Goal: Information Seeking & Learning: Learn about a topic

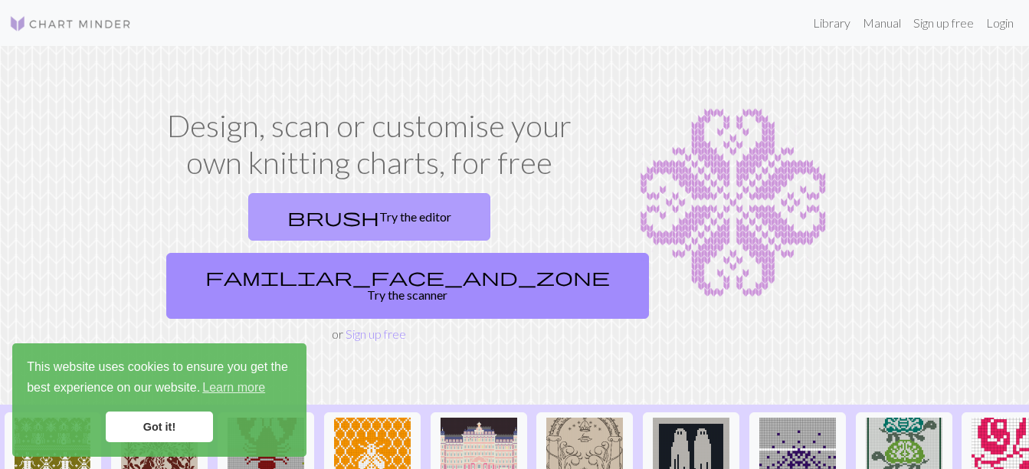
click at [248, 212] on link "brush Try the editor" at bounding box center [369, 217] width 242 height 48
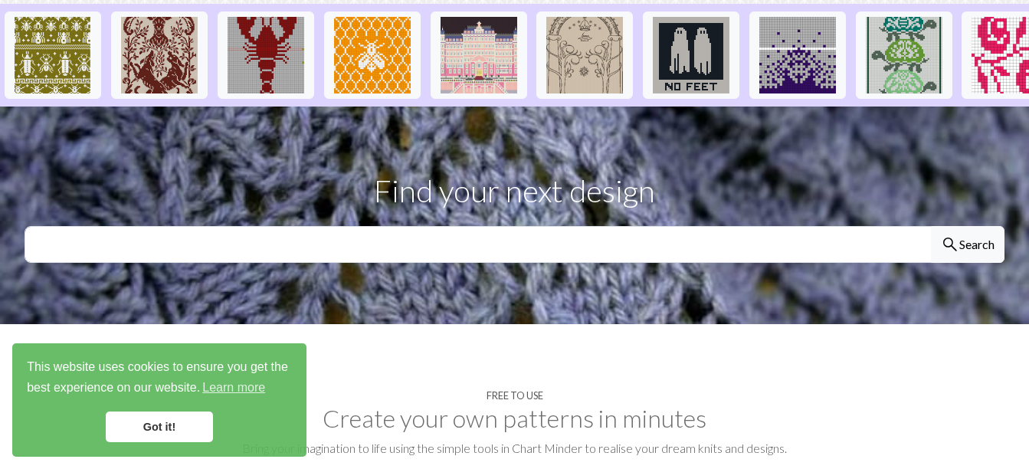
scroll to position [383, 0]
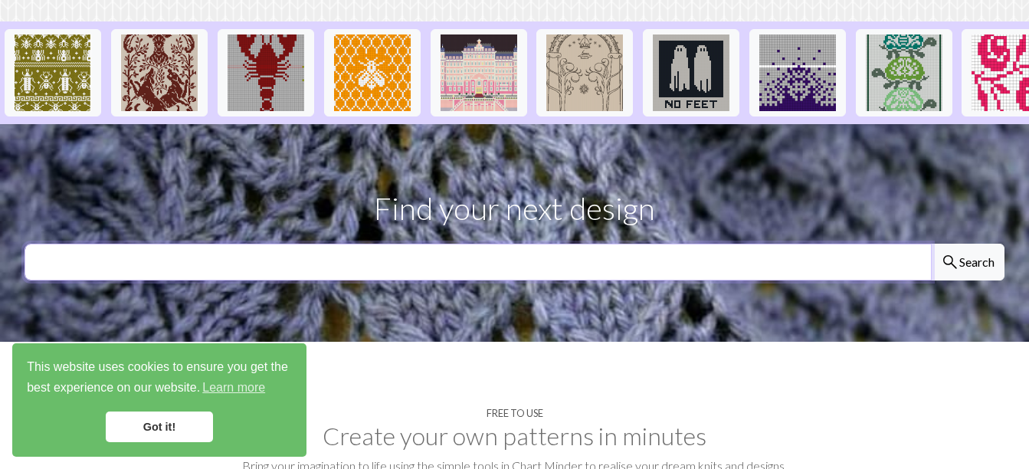
click at [475, 244] on input "text" at bounding box center [478, 262] width 907 height 37
type input "dinosaur"
click at [931, 244] on button "search Search" at bounding box center [968, 262] width 74 height 37
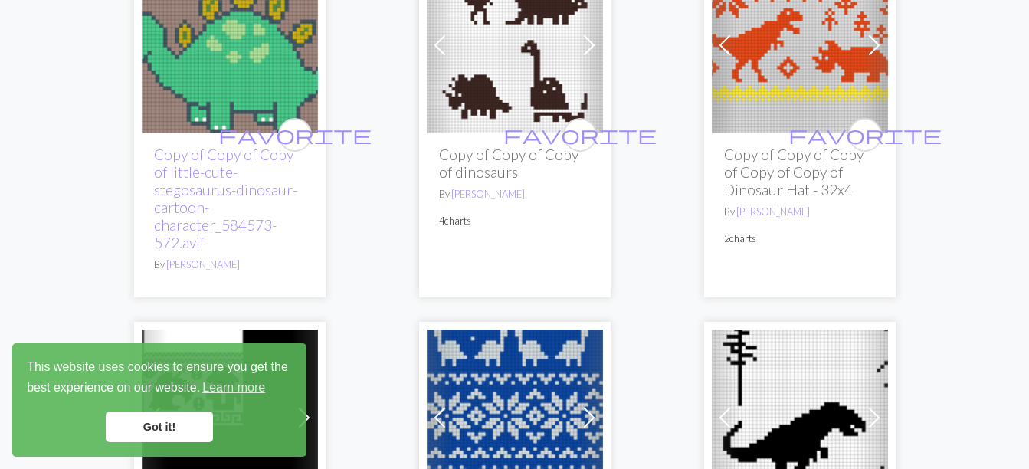
scroll to position [920, 0]
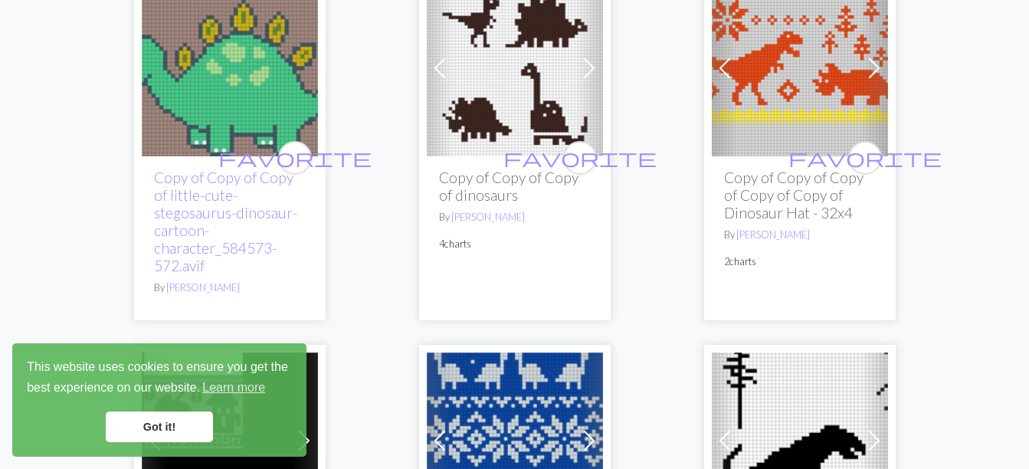
click at [252, 95] on img at bounding box center [230, 68] width 176 height 176
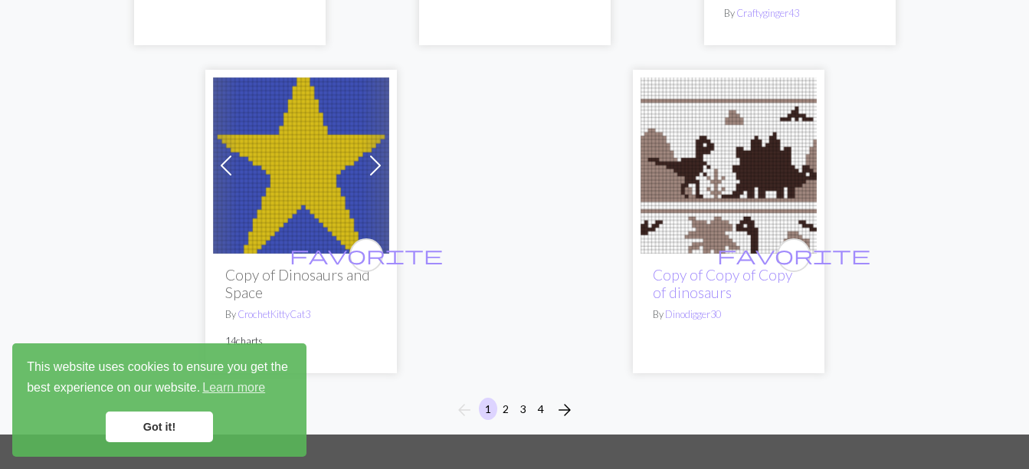
scroll to position [5672, 0]
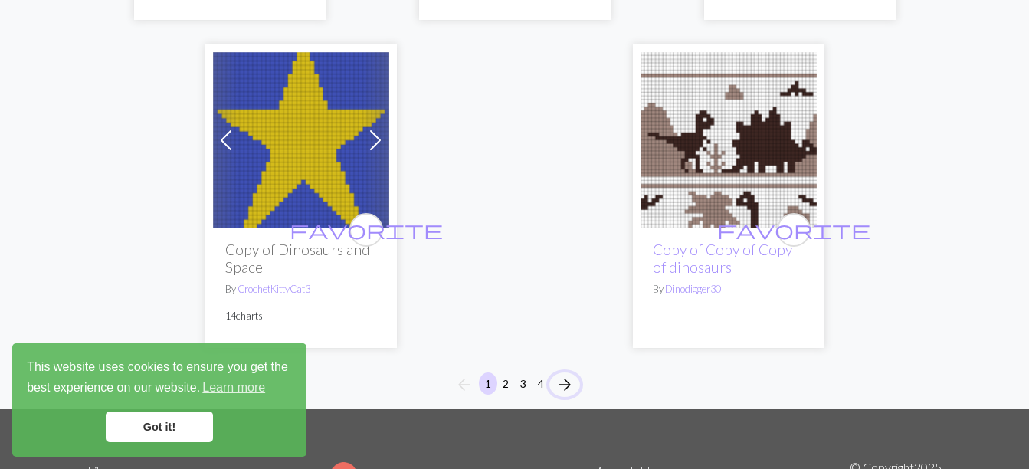
click at [564, 374] on span "arrow_forward" at bounding box center [565, 384] width 18 height 21
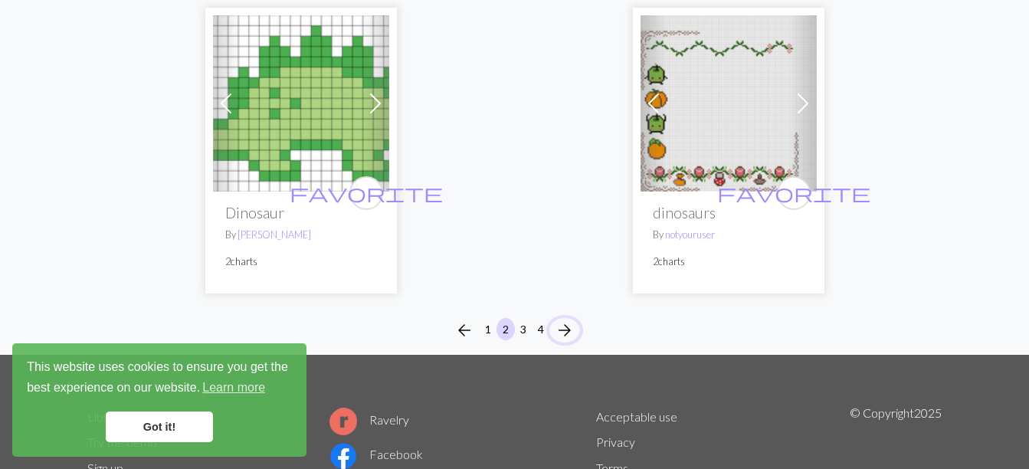
scroll to position [5365, 0]
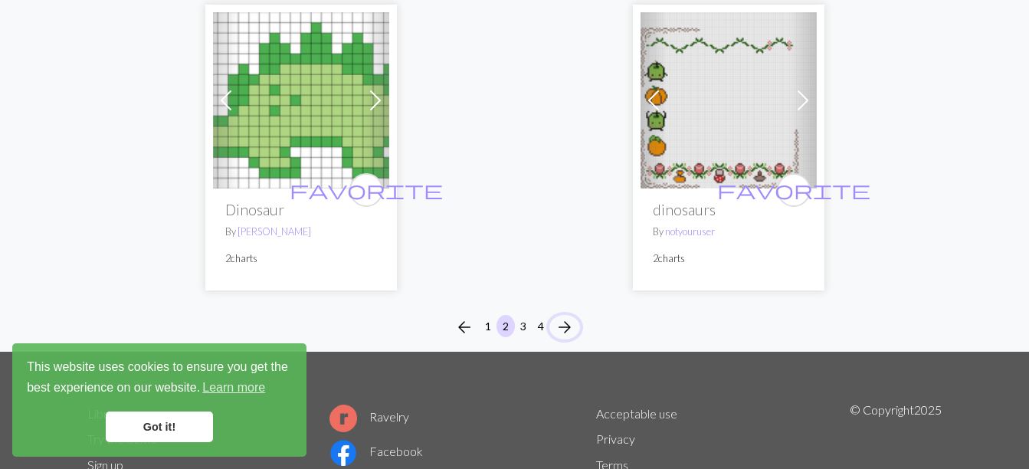
click at [559, 317] on span "arrow_forward" at bounding box center [565, 327] width 18 height 21
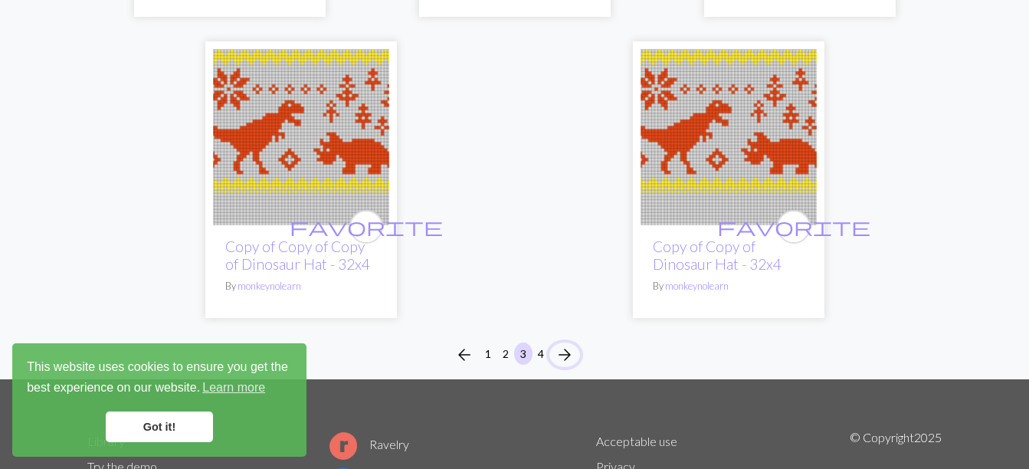
scroll to position [5365, 0]
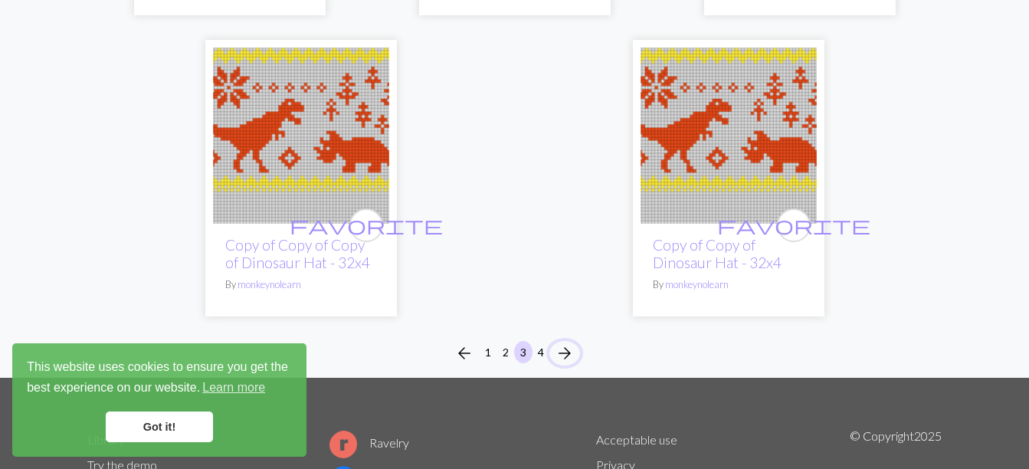
click at [559, 341] on button "arrow_forward" at bounding box center [565, 353] width 31 height 25
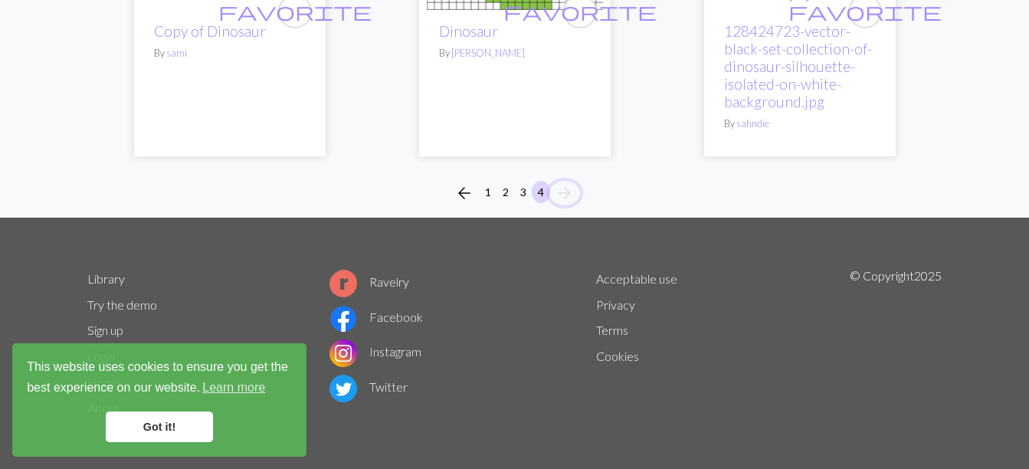
scroll to position [2450, 0]
